Goal: Find contact information: Find contact information

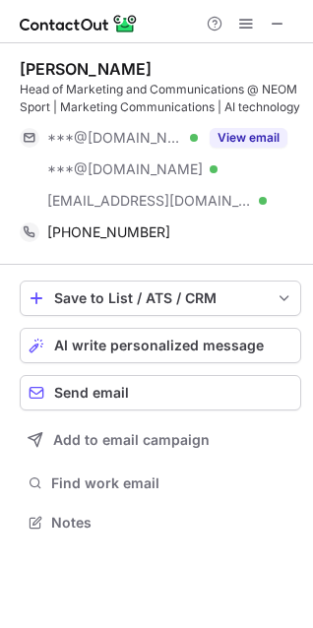
scroll to position [508, 313]
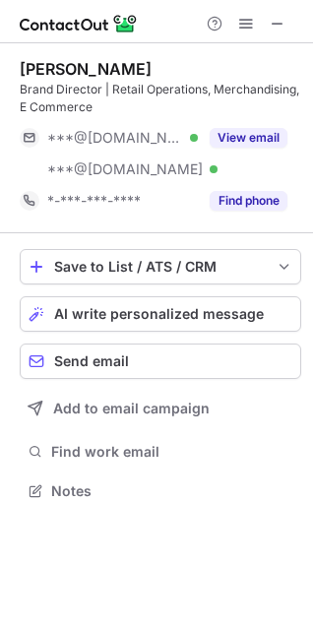
scroll to position [477, 313]
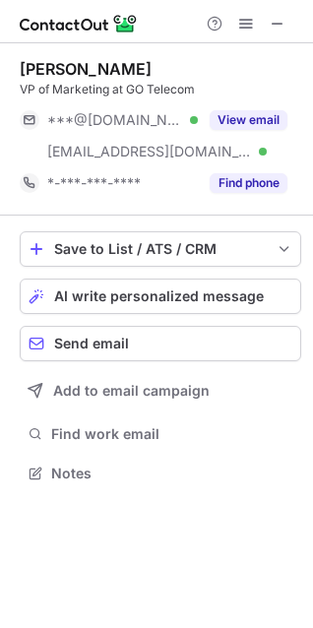
scroll to position [459, 313]
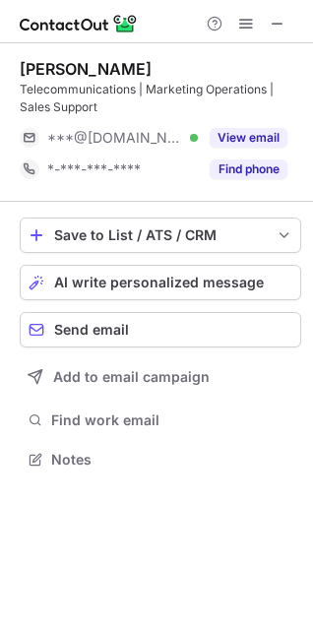
scroll to position [445, 313]
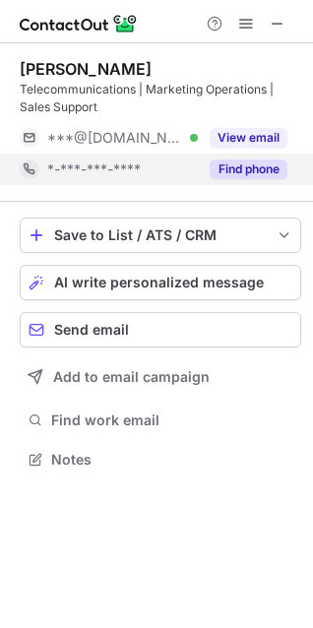
click at [241, 161] on button "Find phone" at bounding box center [249, 170] width 78 height 20
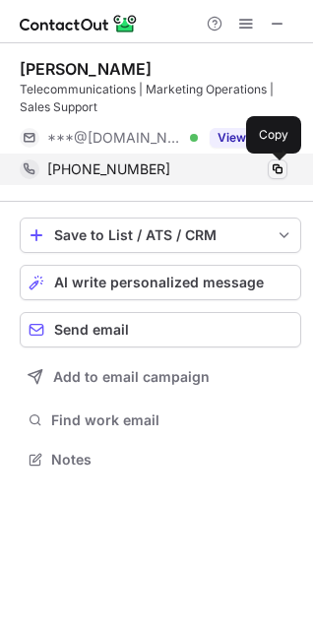
click at [281, 173] on span at bounding box center [278, 170] width 16 height 16
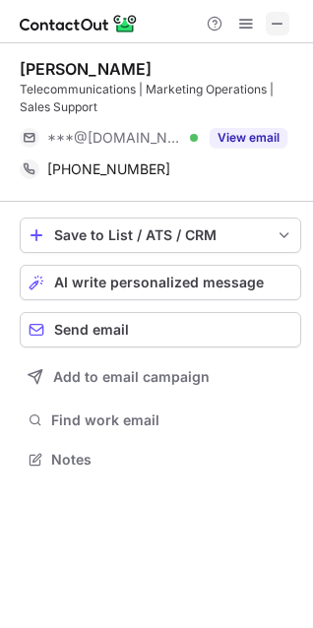
click at [278, 19] on span at bounding box center [278, 24] width 16 height 16
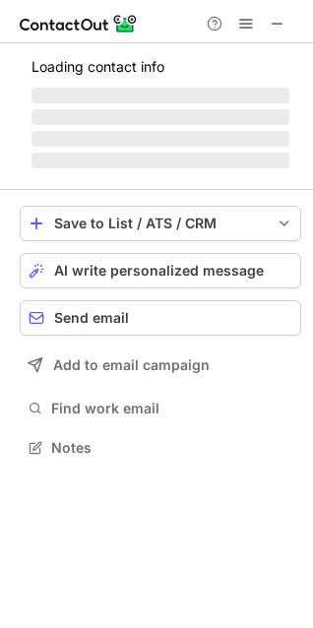
scroll to position [9, 9]
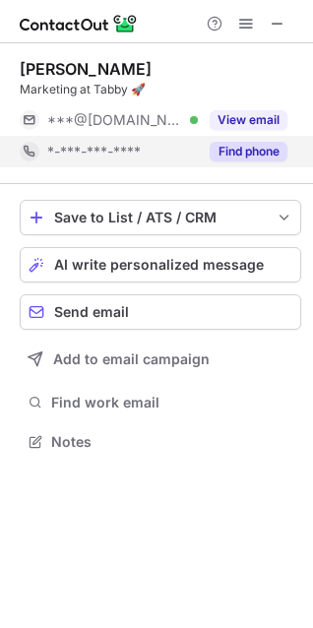
click at [263, 160] on button "Find phone" at bounding box center [249, 152] width 78 height 20
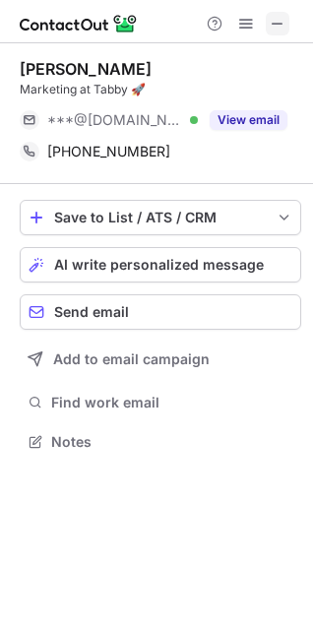
click at [268, 30] on button at bounding box center [278, 24] width 24 height 24
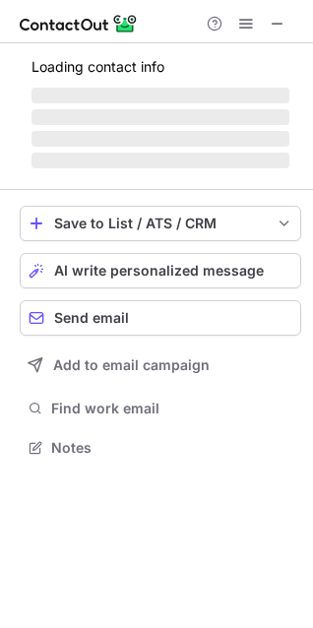
scroll to position [477, 313]
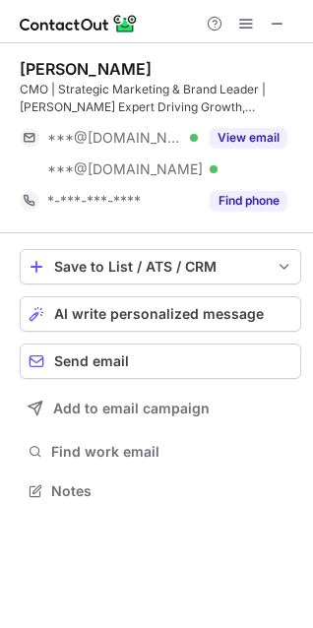
click at [236, 221] on div "Ziad Kayali CMO | Strategic Marketing & Brand Leader | Marcom Expert Driving Gr…" at bounding box center [161, 138] width 282 height 190
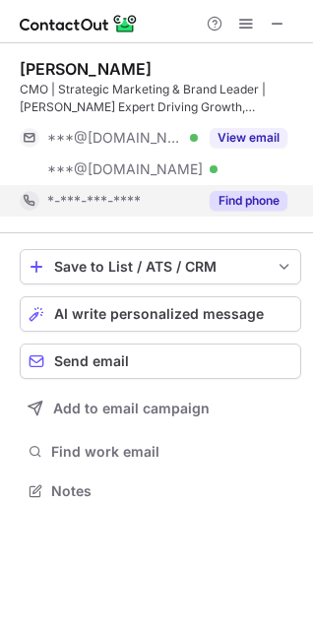
click at [251, 202] on button "Find phone" at bounding box center [249, 201] width 78 height 20
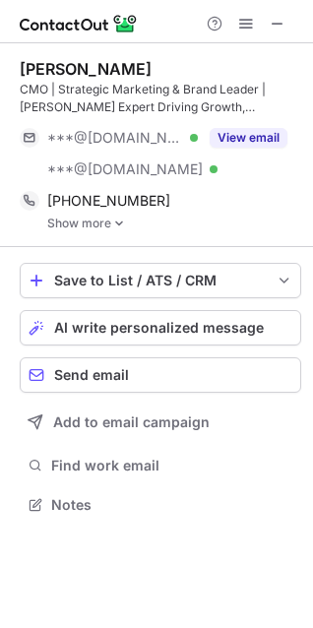
scroll to position [491, 313]
click at [113, 227] on img at bounding box center [119, 224] width 12 height 14
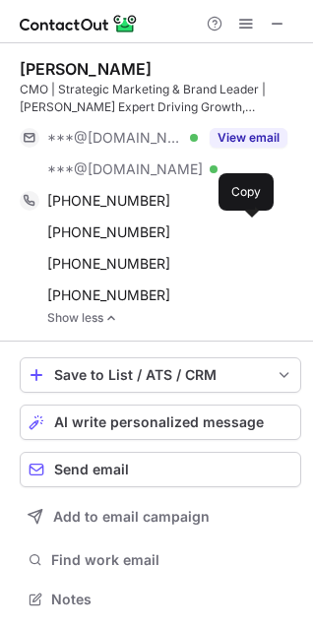
scroll to position [586, 313]
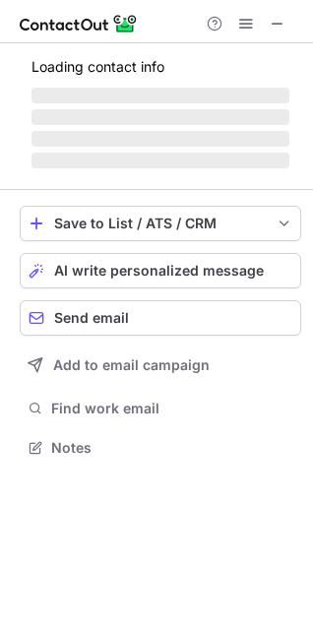
scroll to position [477, 313]
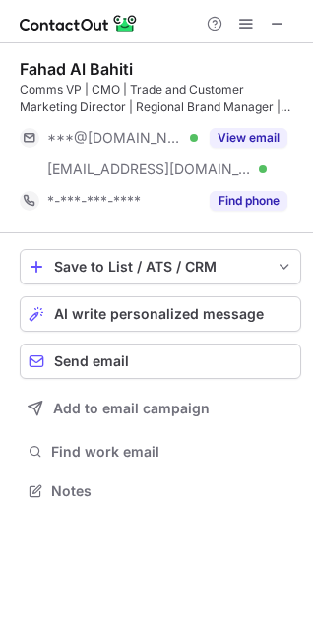
scroll to position [477, 313]
